Goal: Task Accomplishment & Management: Manage account settings

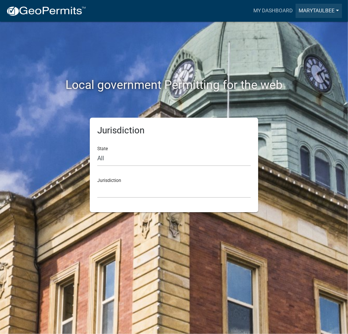
click at [317, 9] on link "marytaulbee" at bounding box center [318, 11] width 46 height 14
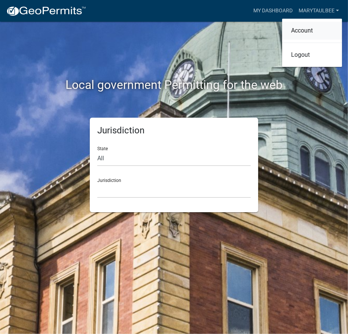
click at [303, 33] on link "Account" at bounding box center [312, 31] width 60 height 18
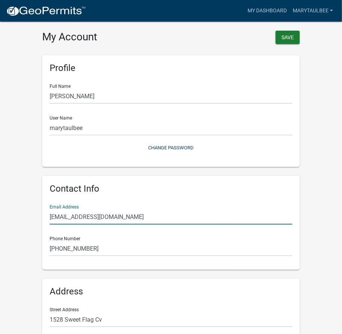
drag, startPoint x: 110, startPoint y: 216, endPoint x: -11, endPoint y: 211, distance: 120.5
click at [0, 211] on html "Internet Explorer does NOT work with GeoPermits. Get a new browser for more sec…" at bounding box center [171, 167] width 342 height 334
click at [89, 218] on input "text" at bounding box center [171, 216] width 243 height 15
paste input "[EMAIL_ADDRESS][DOMAIN_NAME]"
type input "[EMAIL_ADDRESS][DOMAIN_NAME]"
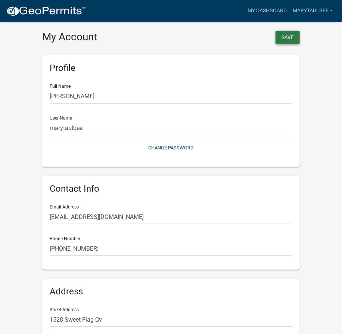
click at [288, 40] on button "Save" at bounding box center [288, 37] width 24 height 13
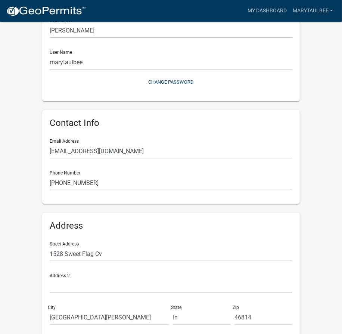
scroll to position [101, 0]
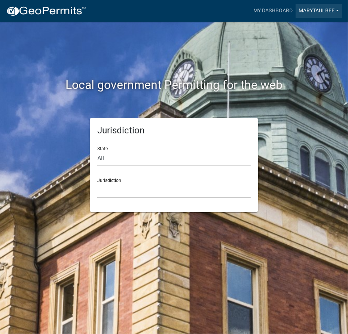
click at [318, 13] on link "marytaulbee" at bounding box center [318, 11] width 46 height 14
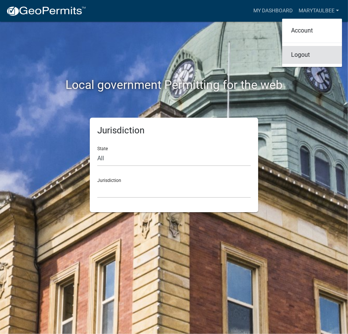
click at [320, 52] on link "Logout" at bounding box center [312, 55] width 60 height 18
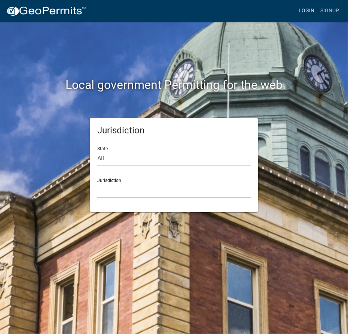
click at [304, 7] on link "Login" at bounding box center [306, 11] width 22 height 14
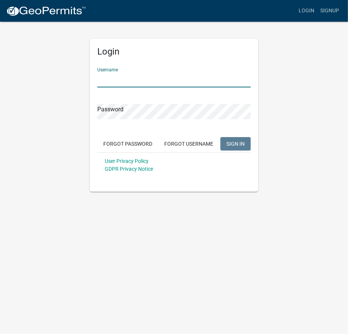
click at [156, 79] on input "Username" at bounding box center [173, 79] width 153 height 15
type input "msandy"
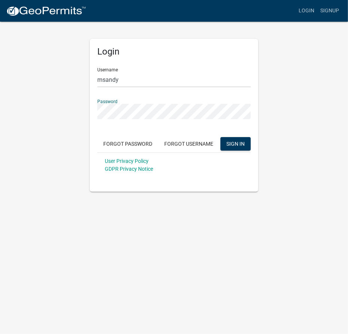
click at [220, 137] on button "SIGN IN" at bounding box center [235, 143] width 30 height 13
